Goal: Information Seeking & Learning: Learn about a topic

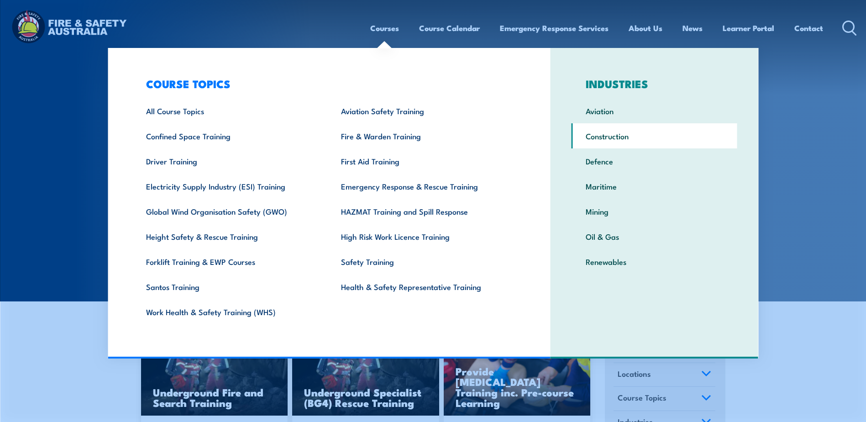
click at [617, 139] on link "Construction" at bounding box center [655, 135] width 166 height 25
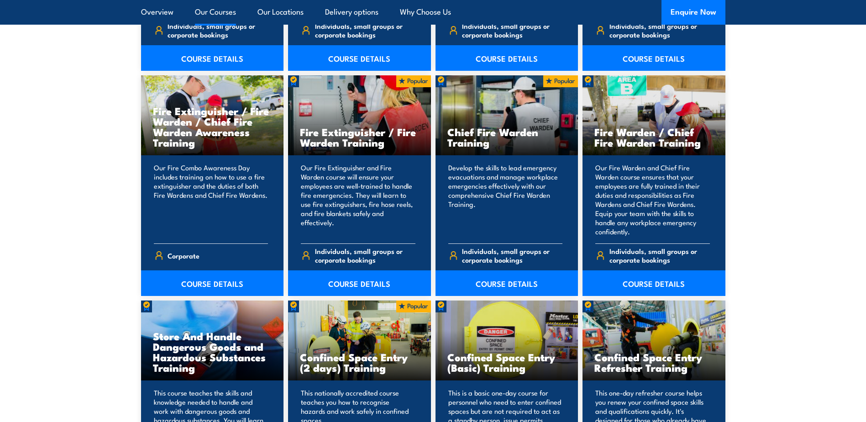
scroll to position [1370, 0]
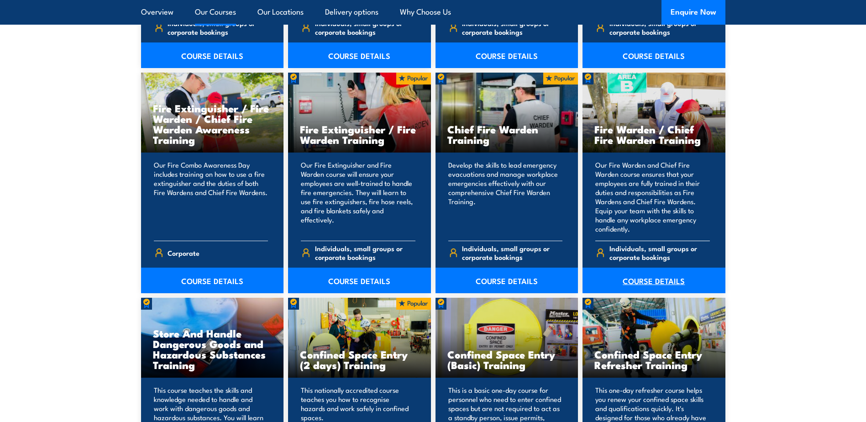
click at [644, 283] on link "COURSE DETAILS" at bounding box center [654, 281] width 143 height 26
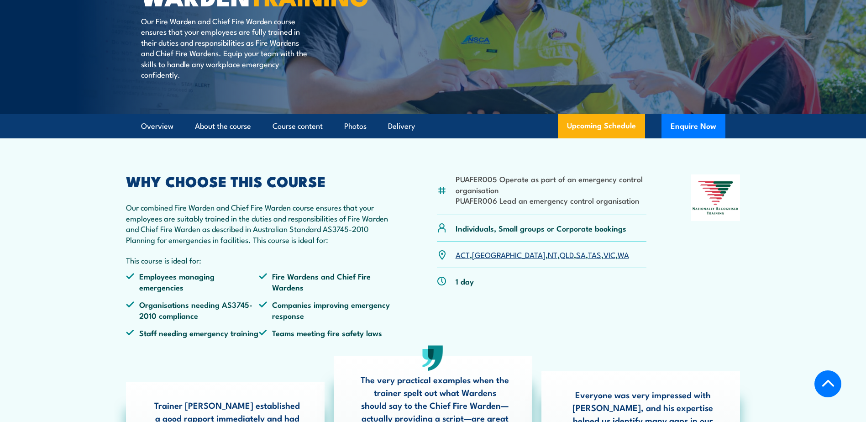
scroll to position [183, 0]
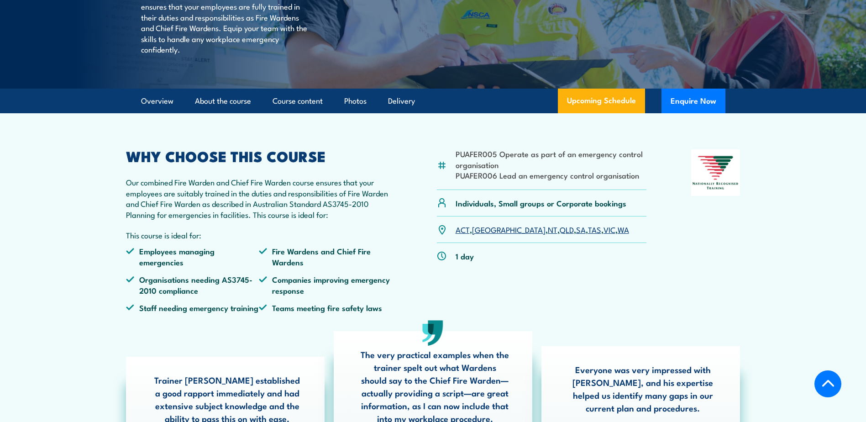
click at [460, 235] on link "ACT" at bounding box center [463, 229] width 14 height 11
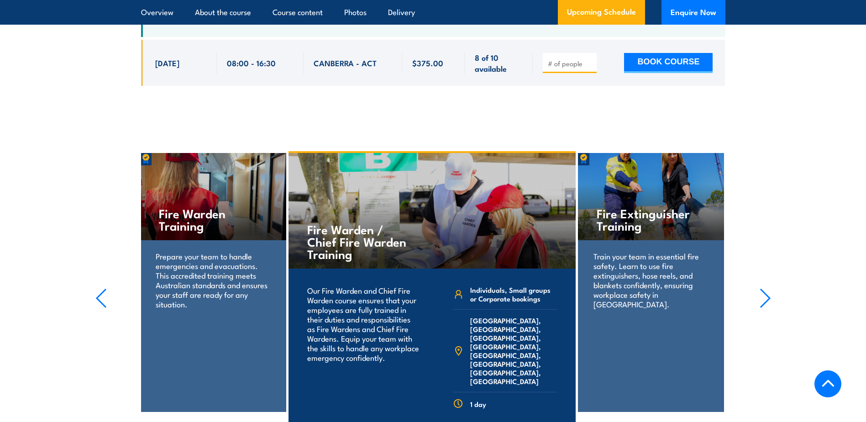
scroll to position [1754, 0]
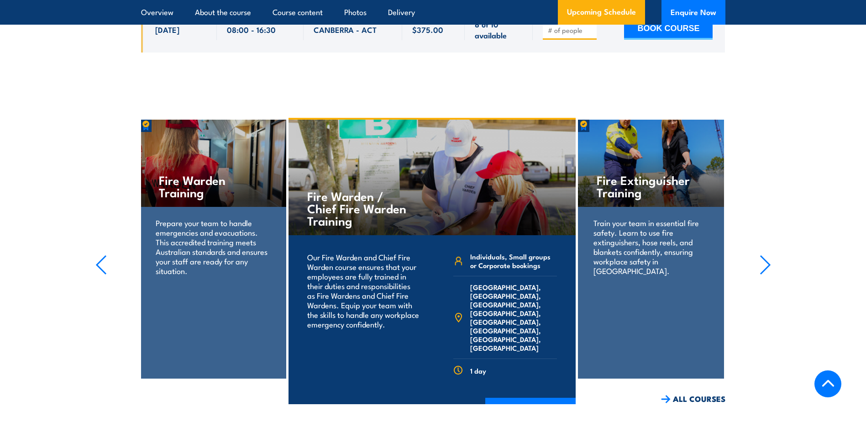
click at [767, 264] on icon "button" at bounding box center [765, 265] width 9 height 18
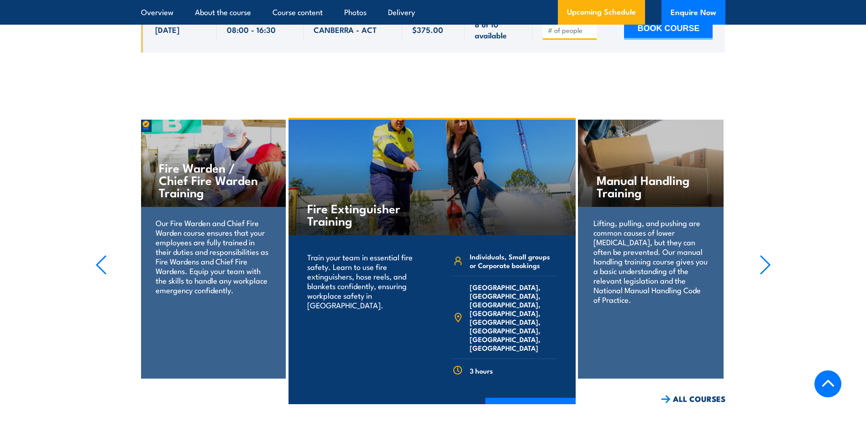
click at [767, 264] on icon "button" at bounding box center [765, 265] width 9 height 18
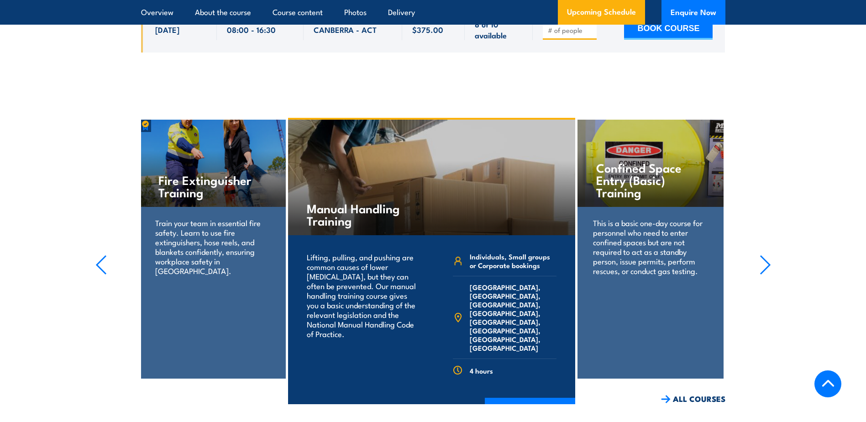
click at [767, 264] on icon "button" at bounding box center [765, 265] width 9 height 18
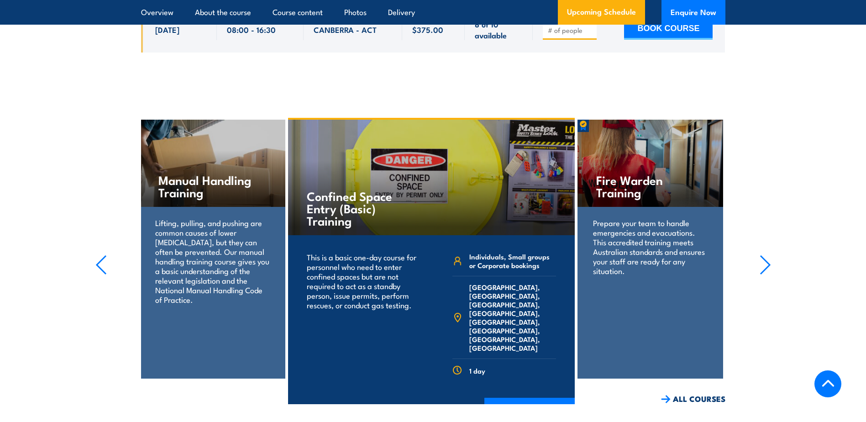
click at [765, 264] on icon "button" at bounding box center [765, 265] width 11 height 20
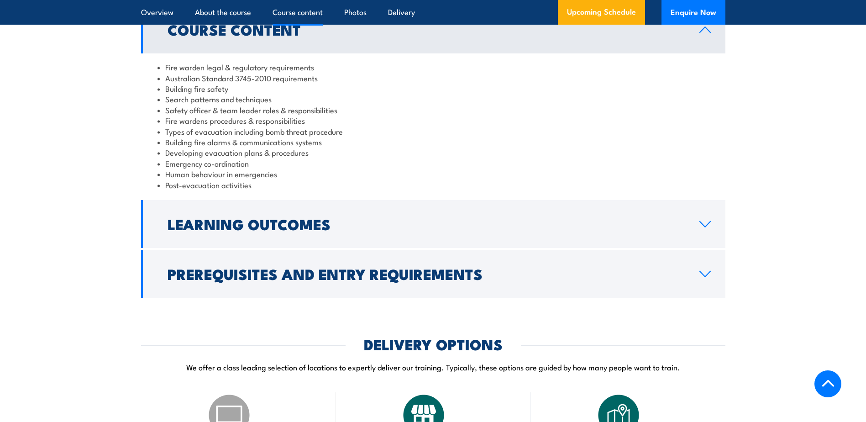
scroll to position [915, 0]
